Goal: Information Seeking & Learning: Check status

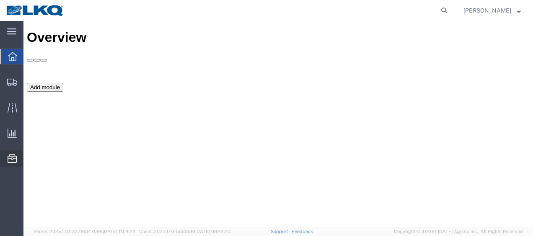
click at [0, 0] on span "Location Appointment" at bounding box center [0, 0] width 0 height 0
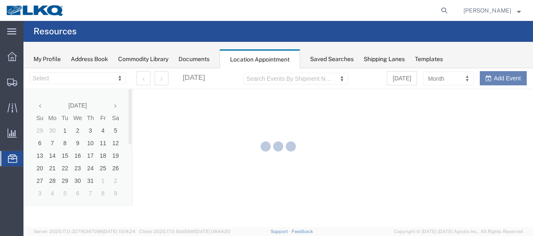
select select "27578"
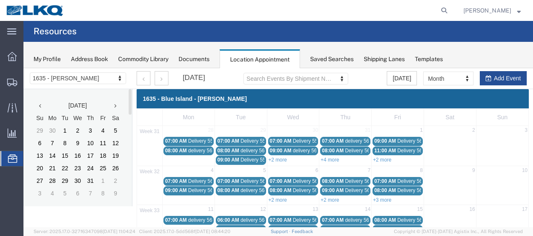
click at [116, 106] on icon at bounding box center [115, 106] width 2 height 6
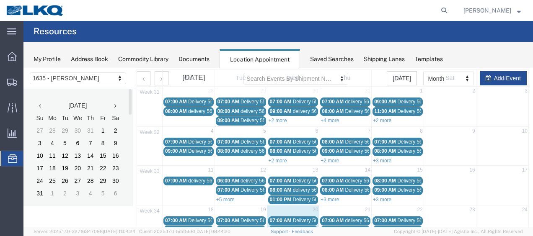
scroll to position [84, 0]
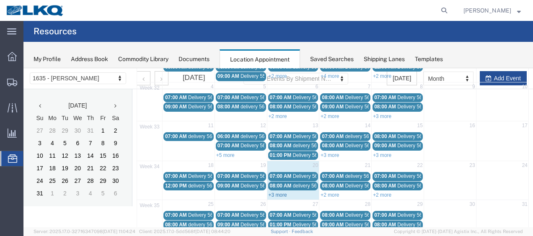
click at [279, 192] on link "+3 more" at bounding box center [278, 195] width 18 height 6
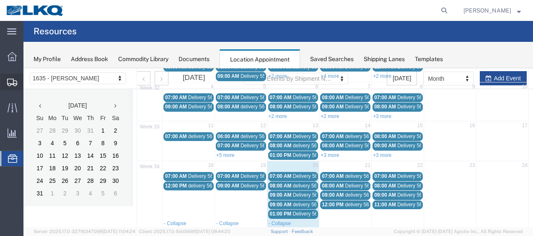
click at [0, 0] on span "Shipment Manager" at bounding box center [0, 0] width 0 height 0
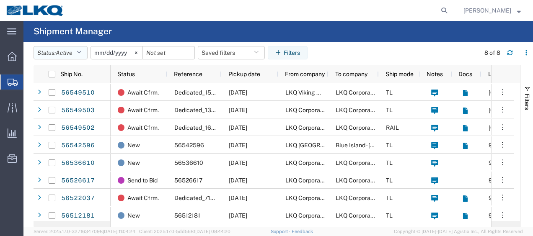
click at [81, 54] on icon "button" at bounding box center [79, 53] width 5 height 6
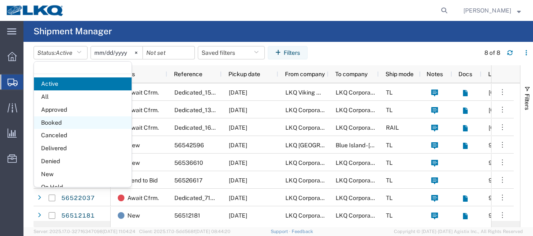
click at [65, 127] on span "Booked" at bounding box center [83, 123] width 98 height 13
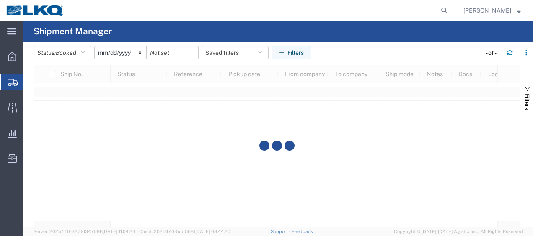
click at [106, 52] on input "2025-07-20" at bounding box center [121, 53] width 52 height 13
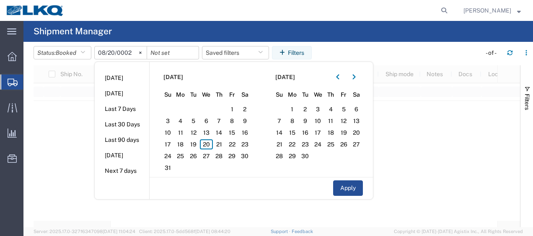
type input "0025-08-20"
type input "2025-08-20"
click at [207, 142] on span "20" at bounding box center [206, 145] width 13 height 10
click at [217, 143] on span "21" at bounding box center [219, 145] width 13 height 10
click at [347, 188] on button "Apply" at bounding box center [348, 189] width 30 height 16
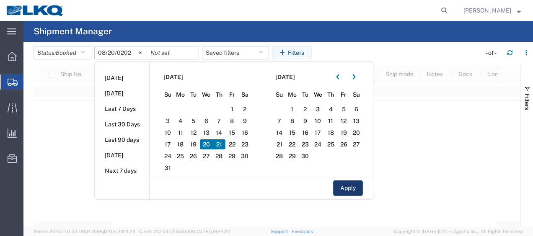
type input "2025-08-21"
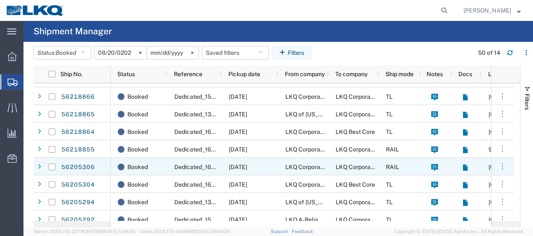
scroll to position [108, 0]
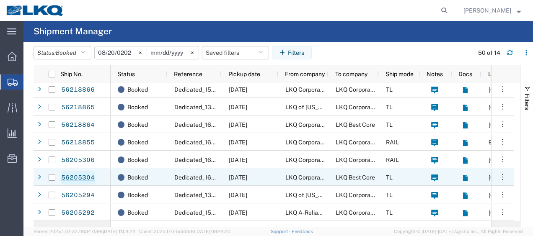
click at [78, 176] on link "56205304" at bounding box center [78, 177] width 34 height 13
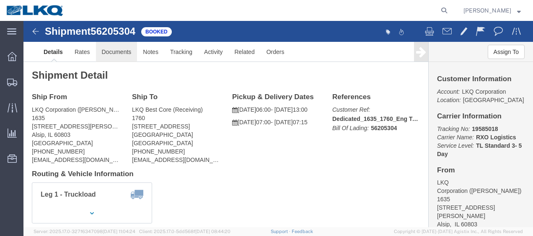
click link "Documents"
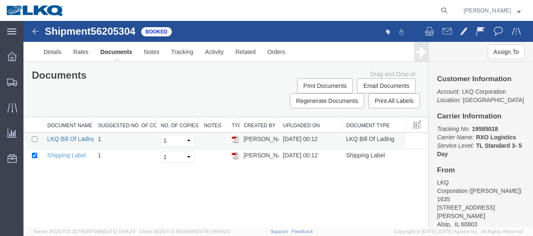
click at [76, 136] on link "LKQ Bill Of Lading" at bounding box center [71, 139] width 48 height 7
click at [39, 33] on img at bounding box center [36, 31] width 10 height 10
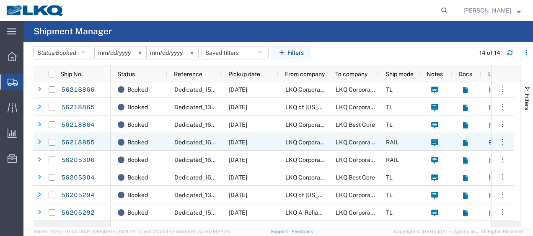
scroll to position [108, 0]
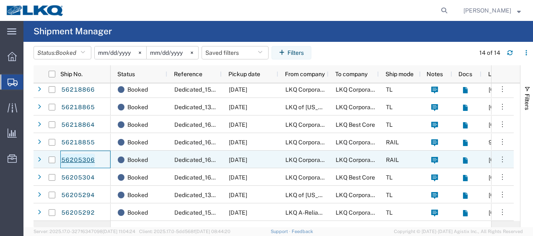
click at [90, 160] on link "56205306" at bounding box center [78, 160] width 34 height 13
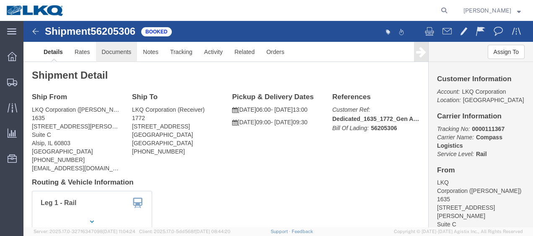
click link "Documents"
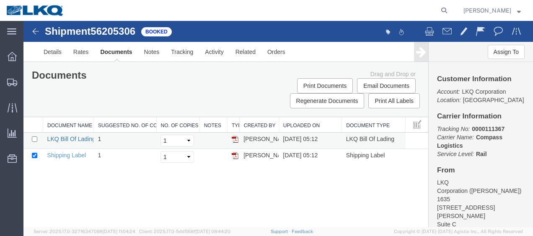
click at [88, 137] on link "LKQ Bill Of Lading" at bounding box center [71, 139] width 48 height 7
click at [34, 30] on img at bounding box center [36, 31] width 10 height 10
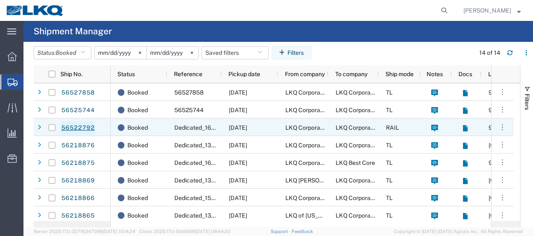
click at [88, 130] on link "56522792" at bounding box center [78, 128] width 34 height 13
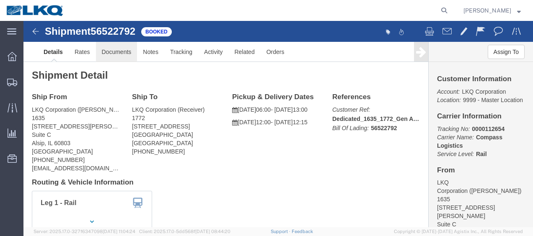
click link "Documents"
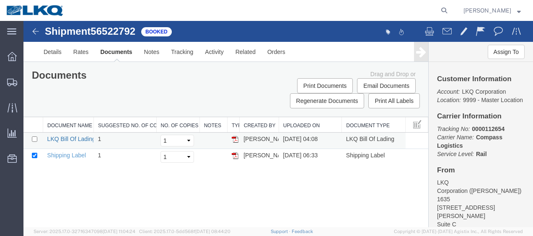
click at [71, 137] on link "LKQ Bill Of Lading" at bounding box center [71, 139] width 48 height 7
click at [0, 0] on span "Location Appointment" at bounding box center [0, 0] width 0 height 0
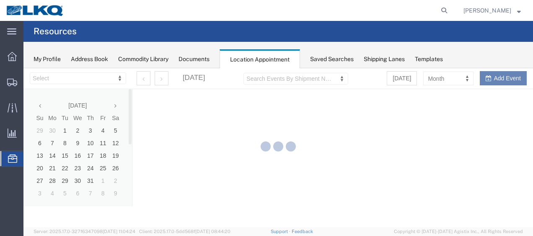
select select "27578"
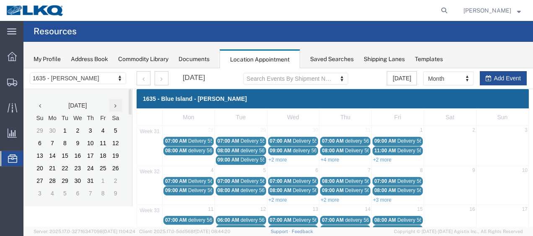
click at [116, 106] on icon at bounding box center [115, 106] width 2 height 6
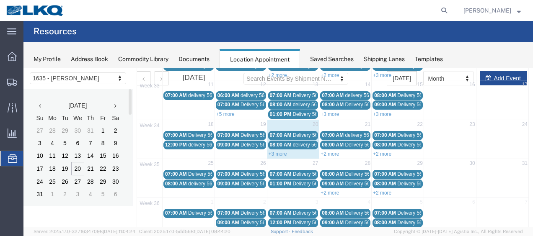
scroll to position [126, 0]
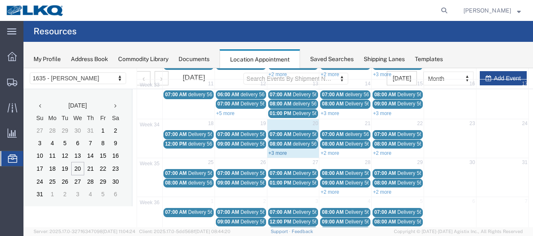
click at [272, 150] on link "+3 more" at bounding box center [278, 153] width 18 height 6
